Goal: Book appointment/travel/reservation

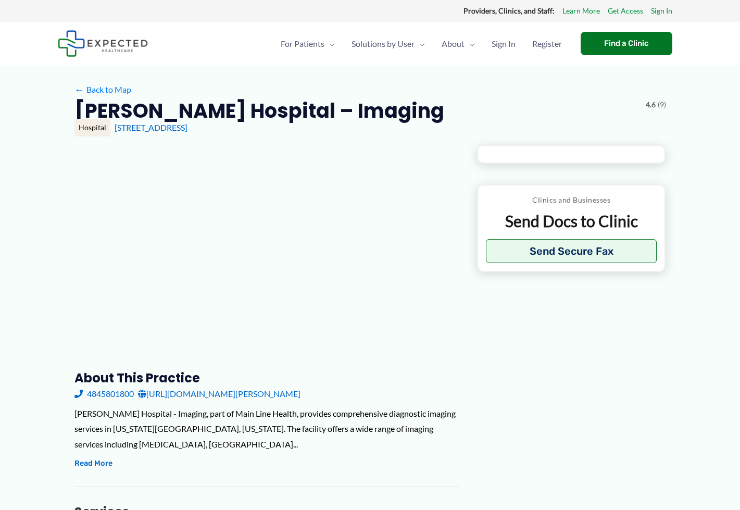
type input "**********"
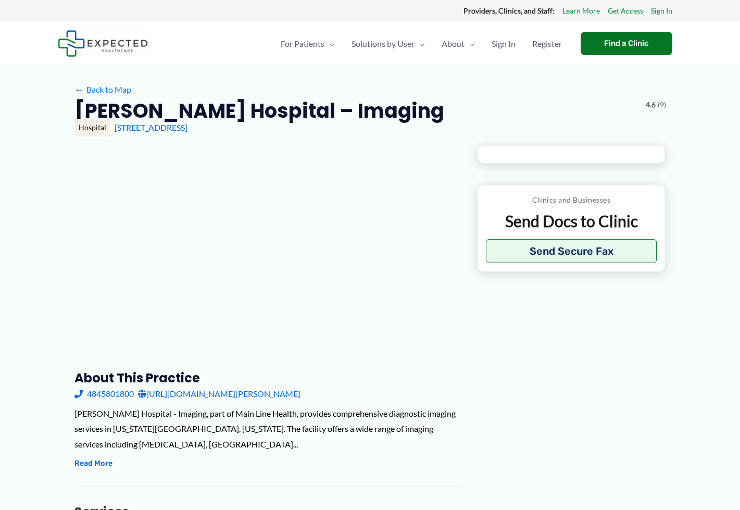
type input "**********"
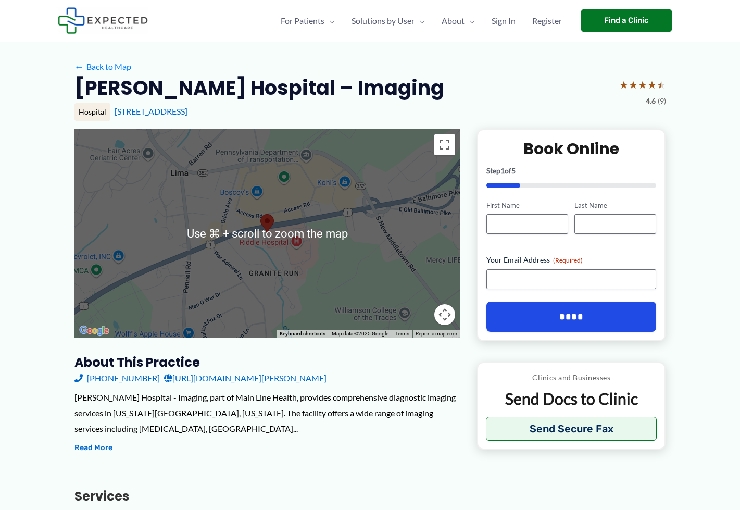
scroll to position [35, 0]
